Goal: Complete application form: Complete application form

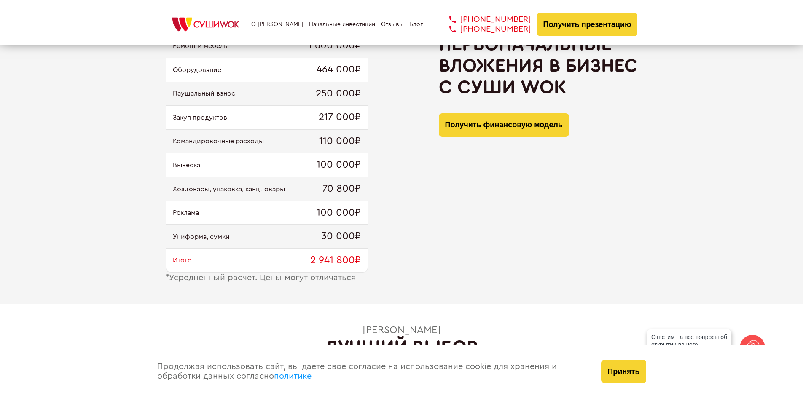
scroll to position [843, 0]
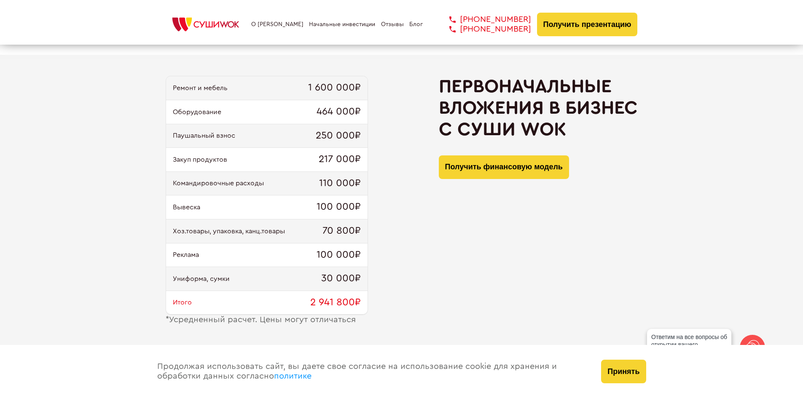
click at [477, 169] on button "Получить финансовую модель" at bounding box center [504, 167] width 130 height 24
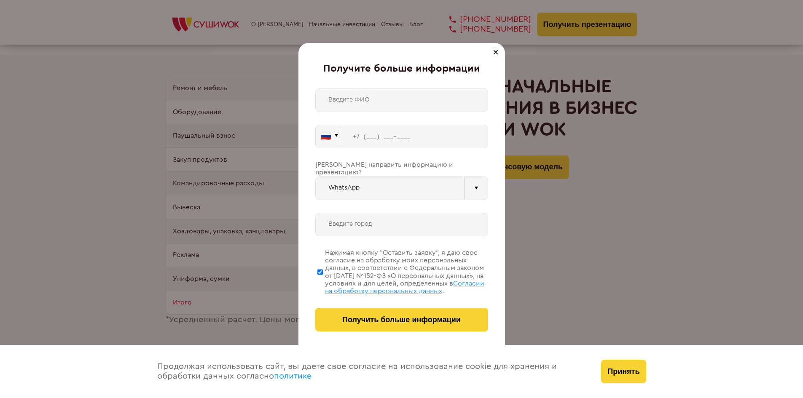
click at [356, 179] on input "WhatsApp" at bounding box center [389, 189] width 149 height 24
click at [386, 153] on div "🇷🇺 🇹🇷 🇧🇾 🇰🇬 🇰🇿 🇦🇿 🇦🇲 🇬🇪 🇷🇺 Vider" at bounding box center [401, 209] width 173 height 243
click at [353, 97] on input "text" at bounding box center [401, 100] width 173 height 24
type input "[PERSON_NAME]"
type input "[PHONE_NUMBER]"
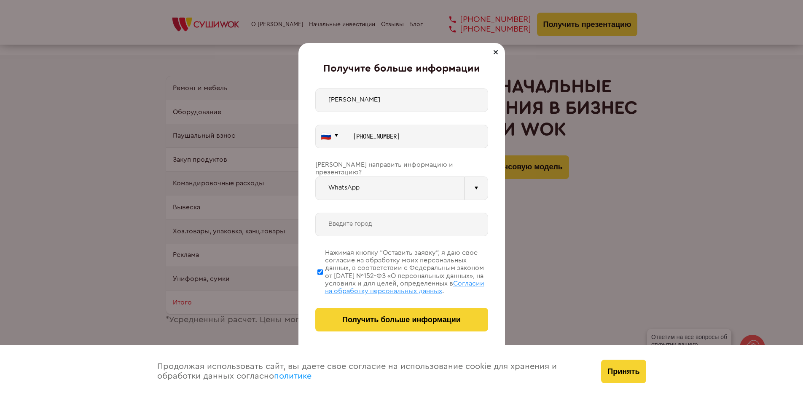
type input "[GEOGRAPHIC_DATA]"
type input "[PHONE_NUMBER]"
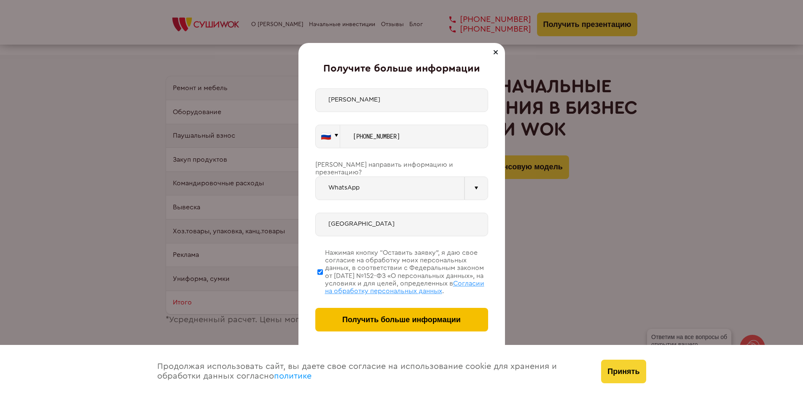
click at [399, 321] on span "Получить больше информации" at bounding box center [401, 320] width 118 height 9
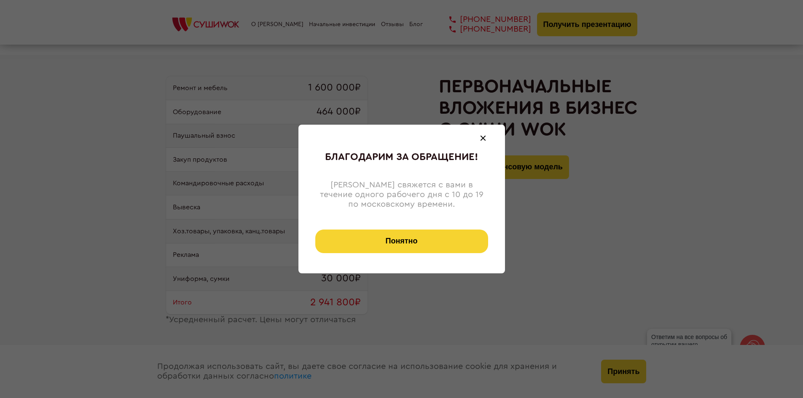
click at [485, 137] on span at bounding box center [482, 138] width 5 height 5
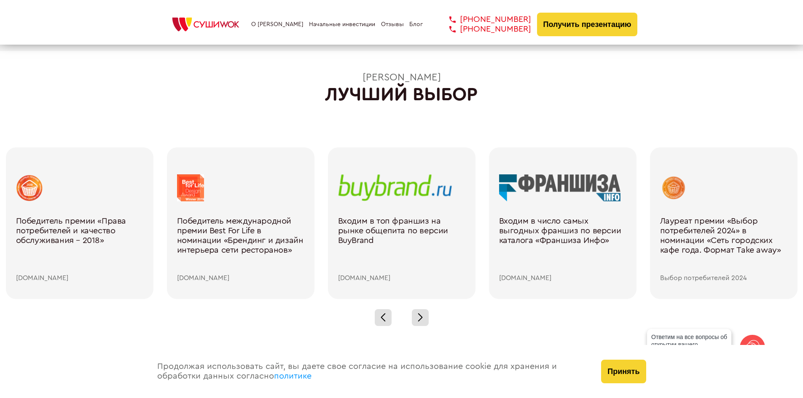
scroll to position [1180, 0]
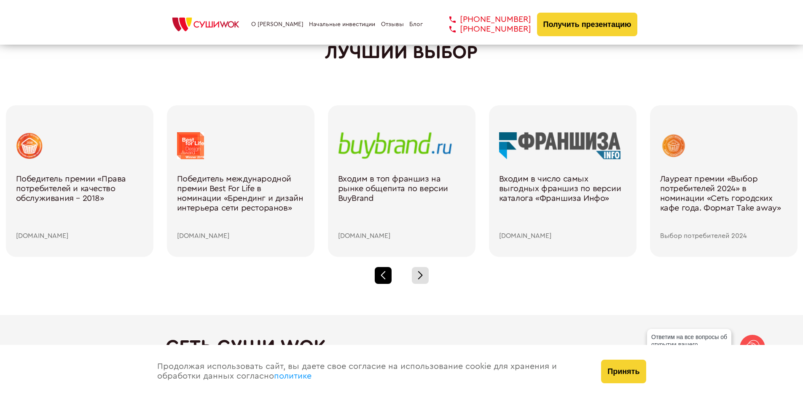
click at [384, 276] on div at bounding box center [383, 275] width 17 height 17
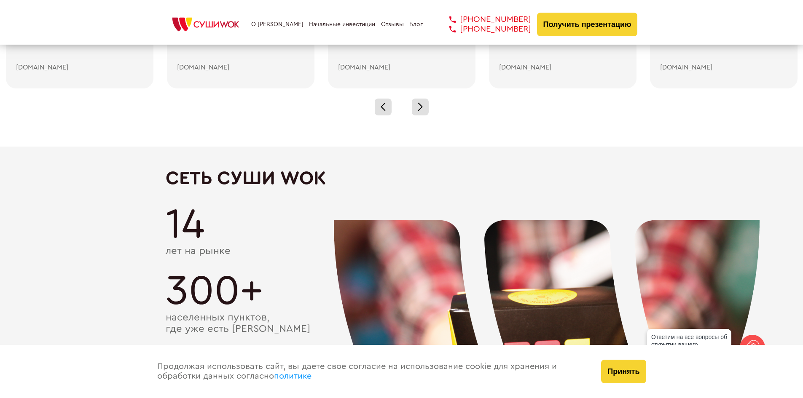
scroll to position [1053, 0]
